Goal: Book appointment/travel/reservation

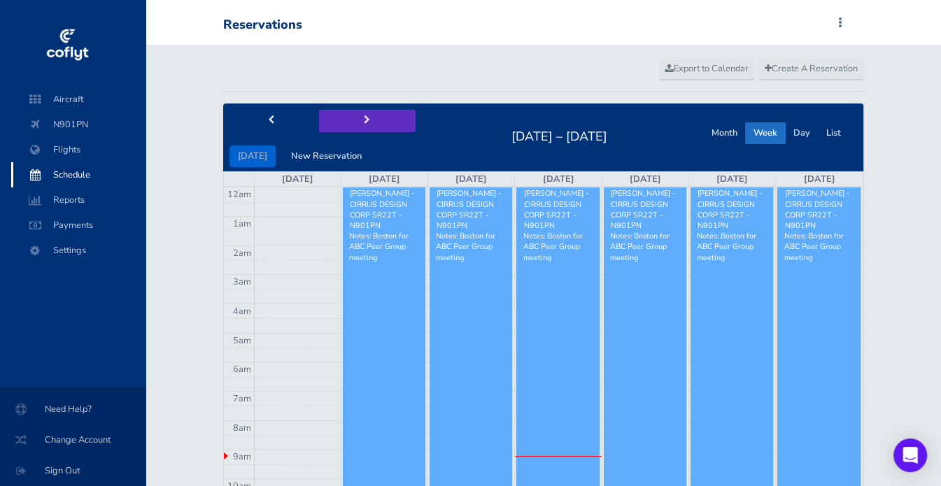
click at [356, 120] on button "next" at bounding box center [367, 121] width 97 height 22
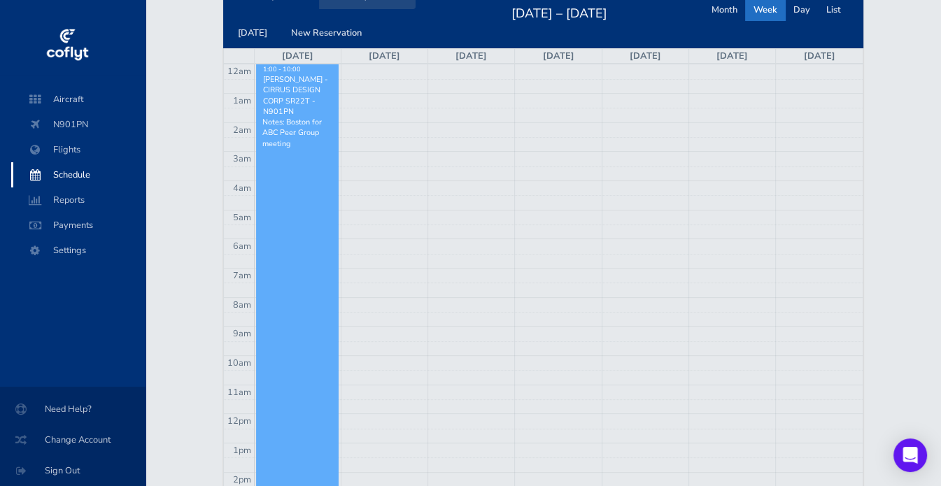
scroll to position [98, 0]
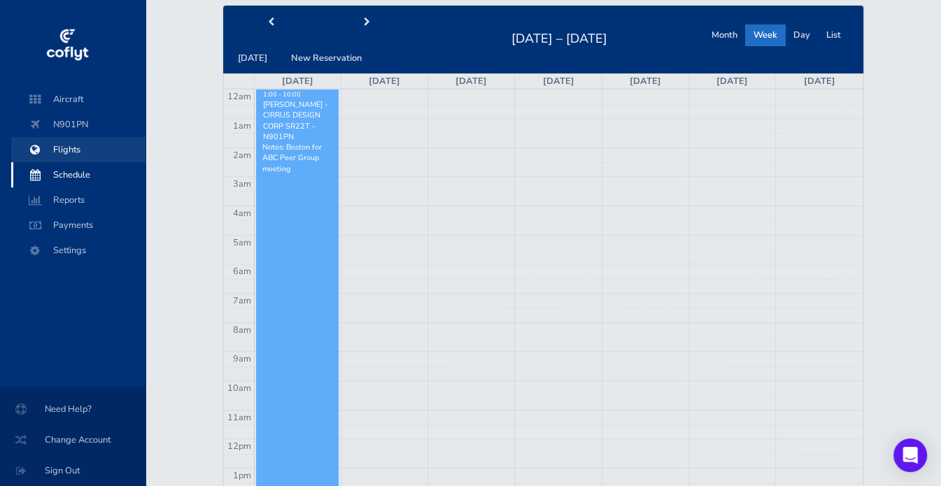
click at [53, 148] on span "Flights" at bounding box center [78, 149] width 106 height 25
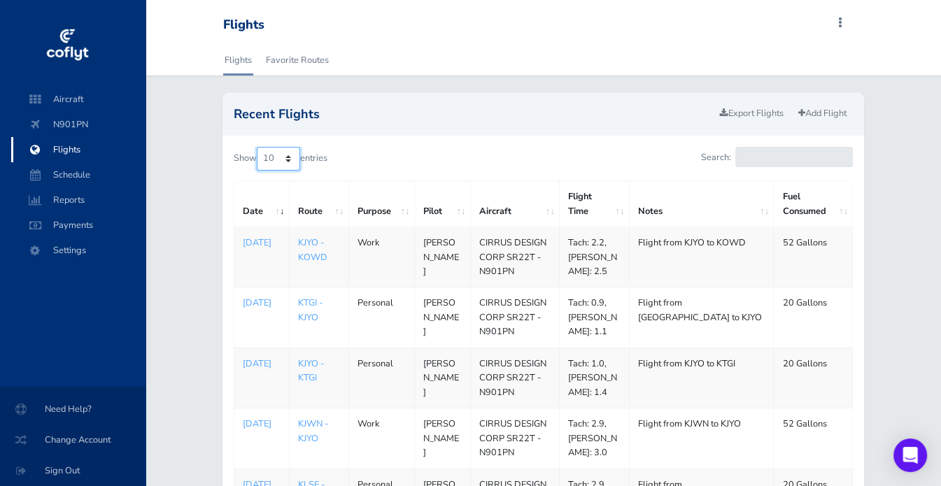
click at [281, 155] on select "10 25 50 100" at bounding box center [278, 159] width 43 height 24
select select "25"
click at [258, 147] on select "10 25 50 100" at bounding box center [278, 159] width 43 height 24
click at [66, 175] on span "Schedule" at bounding box center [78, 174] width 106 height 25
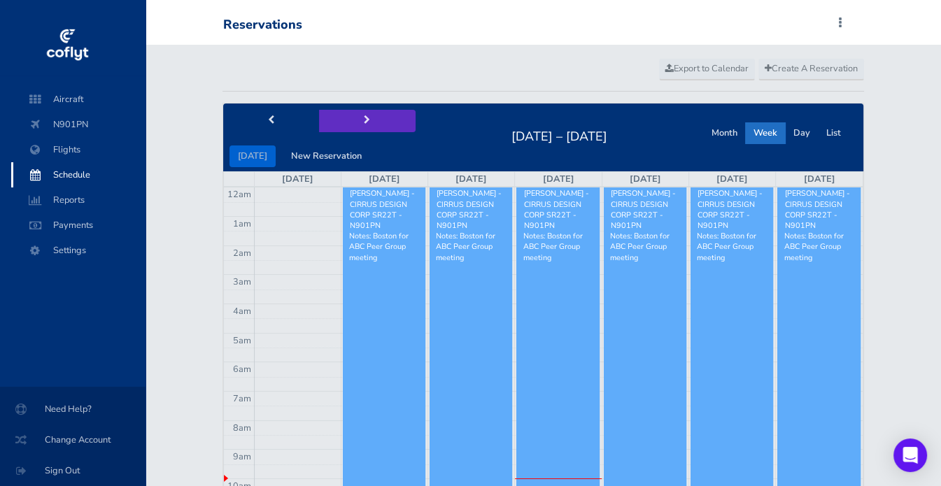
click at [356, 122] on button "next" at bounding box center [367, 121] width 97 height 22
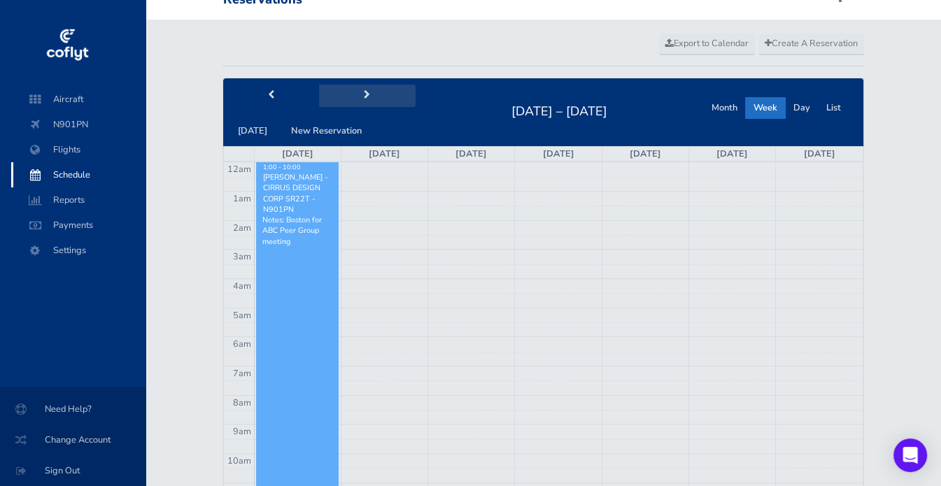
scroll to position [15, 0]
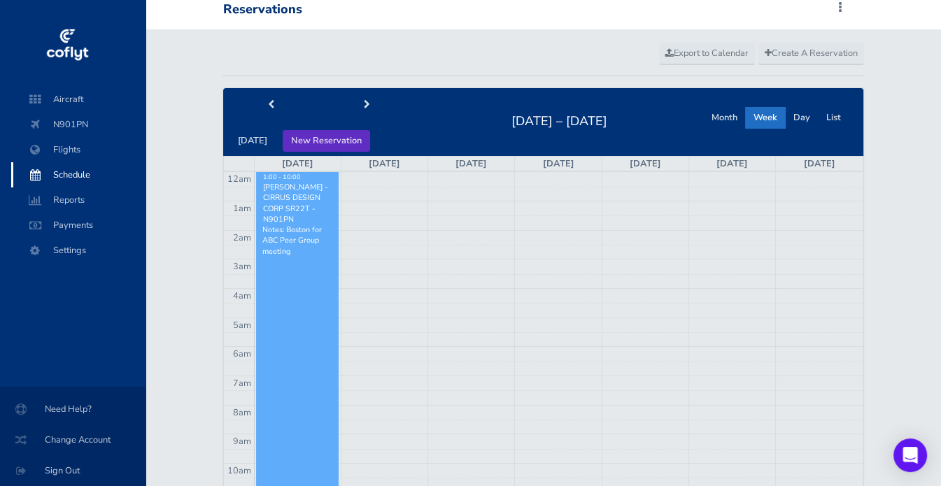
click at [325, 143] on button "New Reservation" at bounding box center [326, 141] width 87 height 22
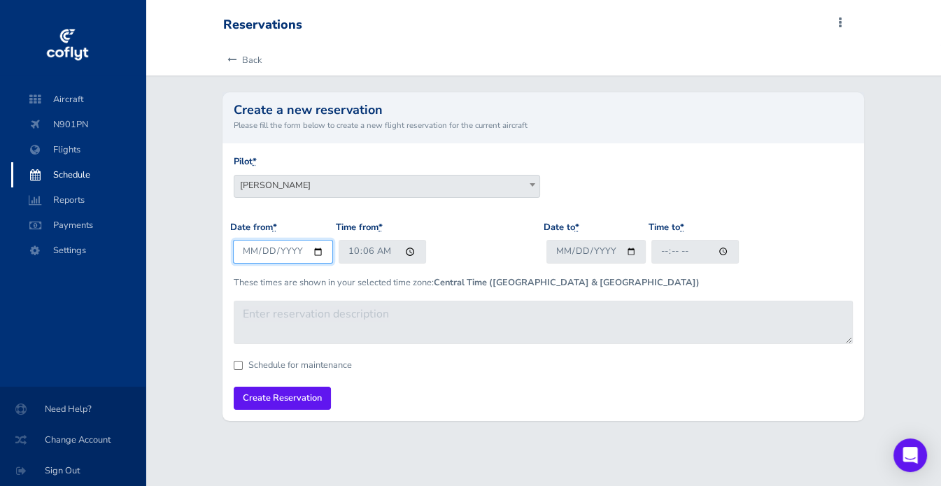
click at [314, 252] on input "2025-09-03" at bounding box center [283, 251] width 100 height 23
type input "2025-09-13"
click at [412, 249] on input "10:06" at bounding box center [382, 251] width 87 height 23
type input "09:00"
click at [567, 251] on input "Date to *" at bounding box center [597, 251] width 100 height 23
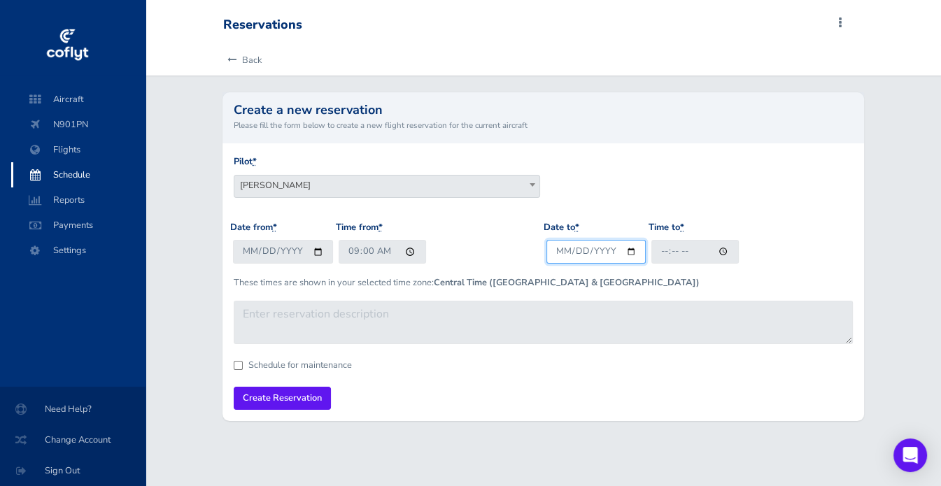
click at [627, 255] on input "Date to *" at bounding box center [597, 251] width 100 height 23
type input "2025-09-13"
click at [657, 251] on input "Time to *" at bounding box center [695, 251] width 87 height 23
type input "17:00"
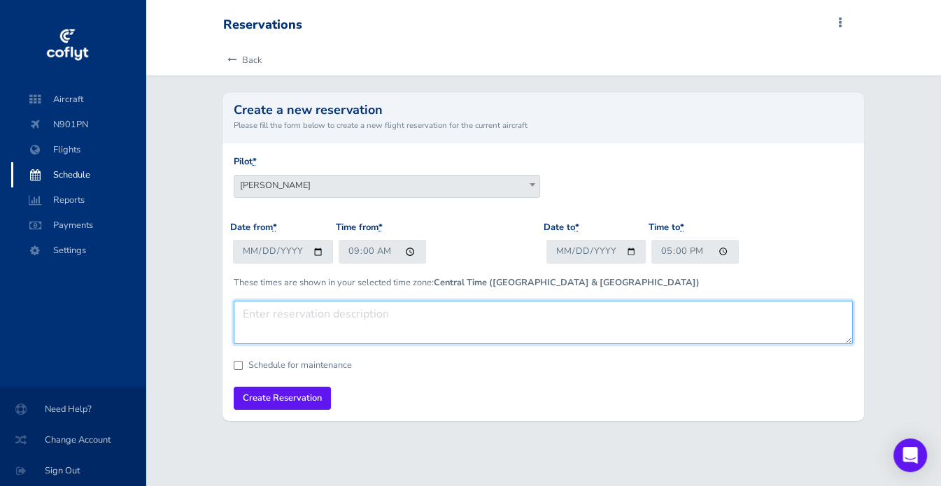
click at [297, 318] on textarea at bounding box center [544, 322] width 620 height 43
type textarea "Memphis with Stewart for Funeral"
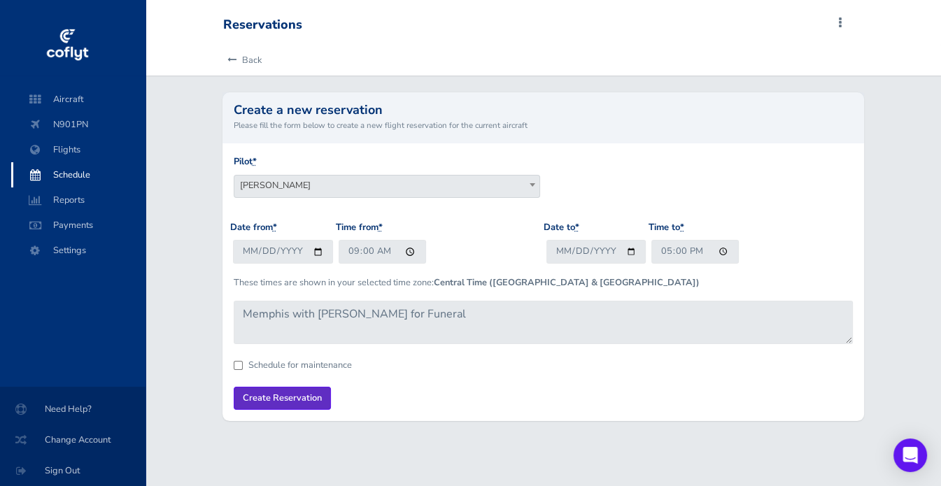
click at [290, 396] on input "Create Reservation" at bounding box center [282, 398] width 97 height 23
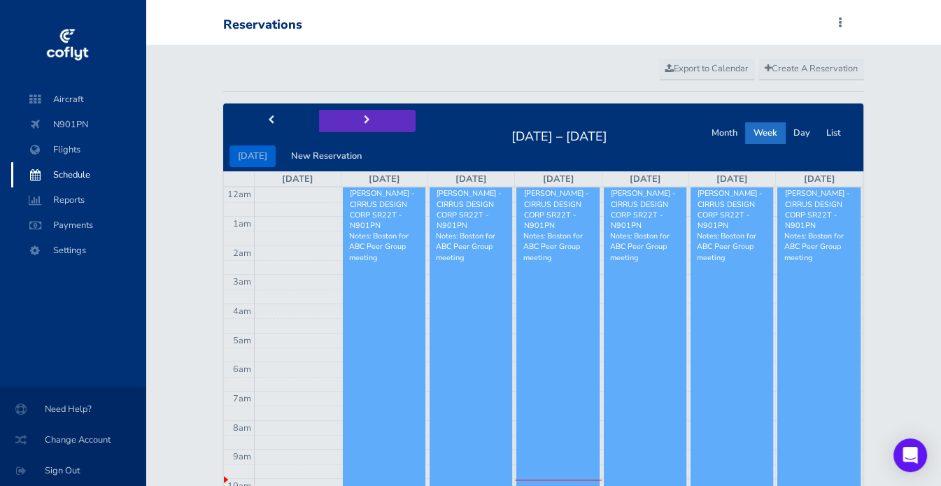
click at [364, 117] on span "next" at bounding box center [367, 120] width 6 height 9
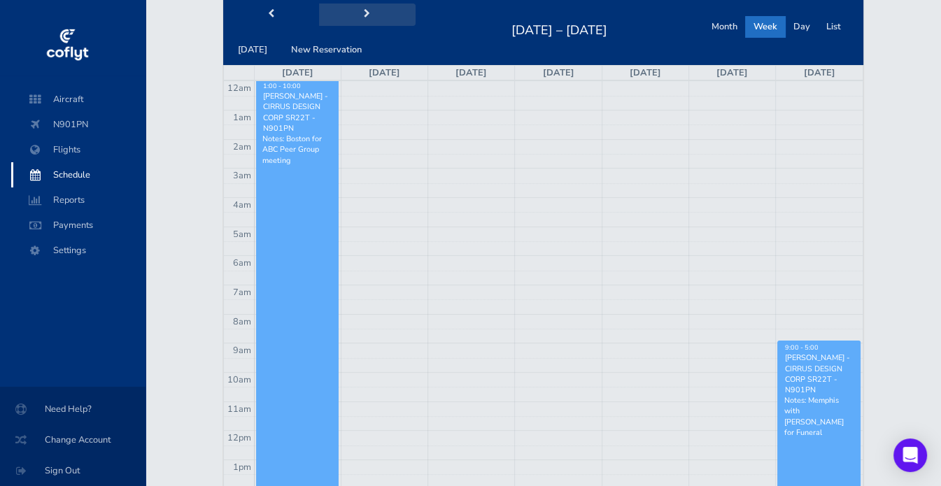
scroll to position [65, 0]
